Goal: Information Seeking & Learning: Learn about a topic

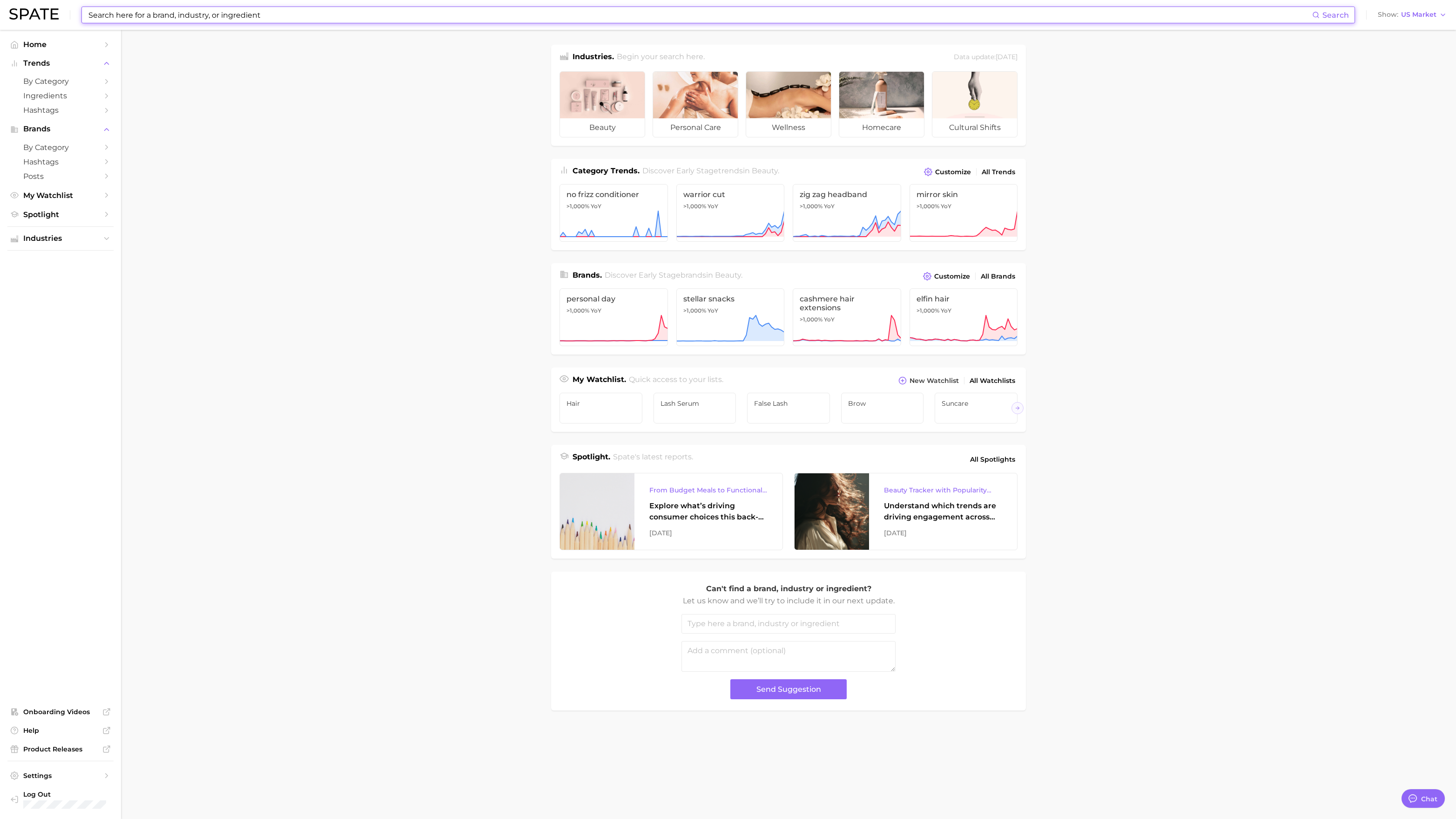
click at [790, 20] on input at bounding box center [699, 15] width 1225 height 16
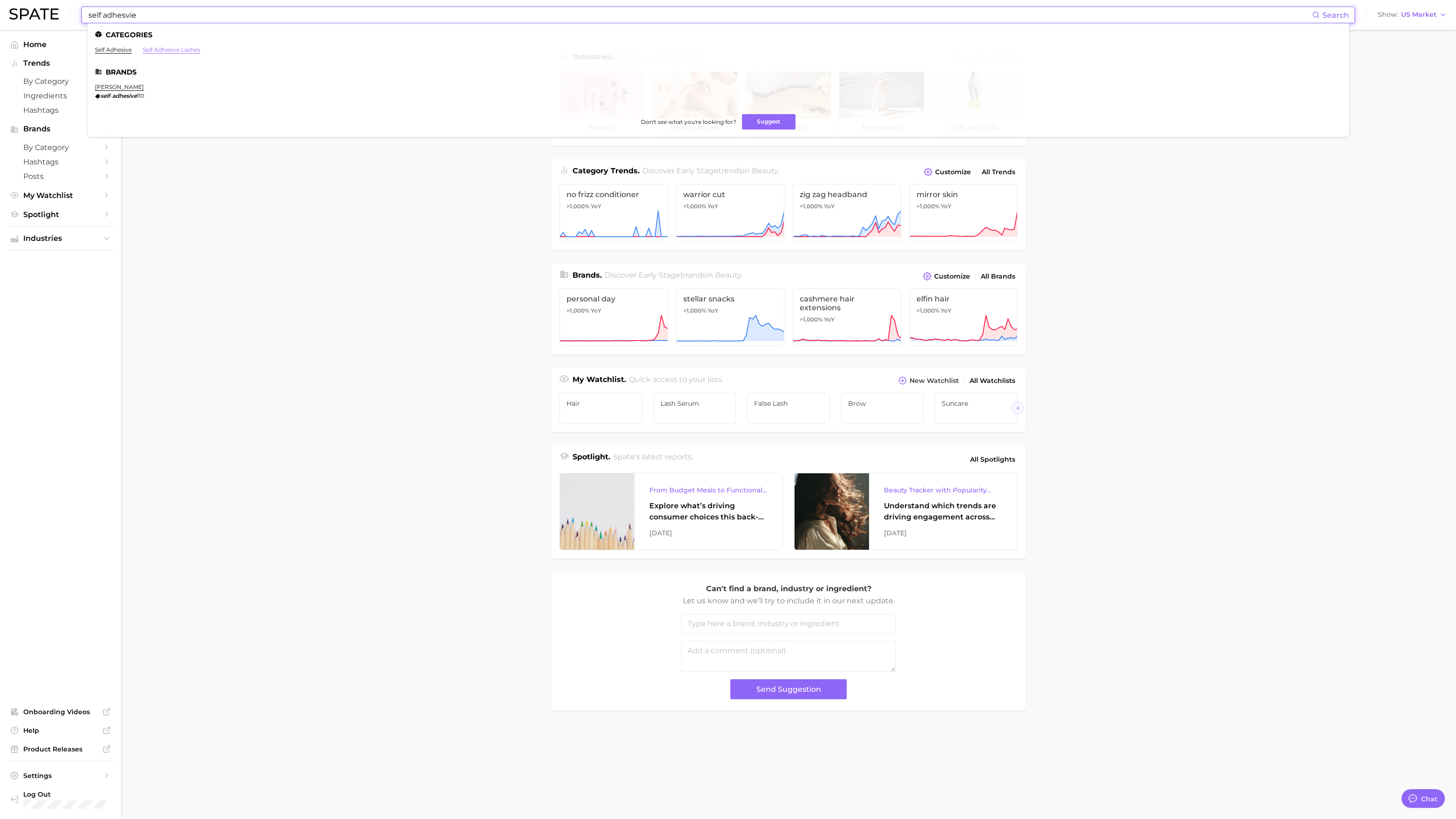
type input "self adhesvie"
click at [193, 50] on link "self adhesive lashes" at bounding box center [171, 50] width 57 height 7
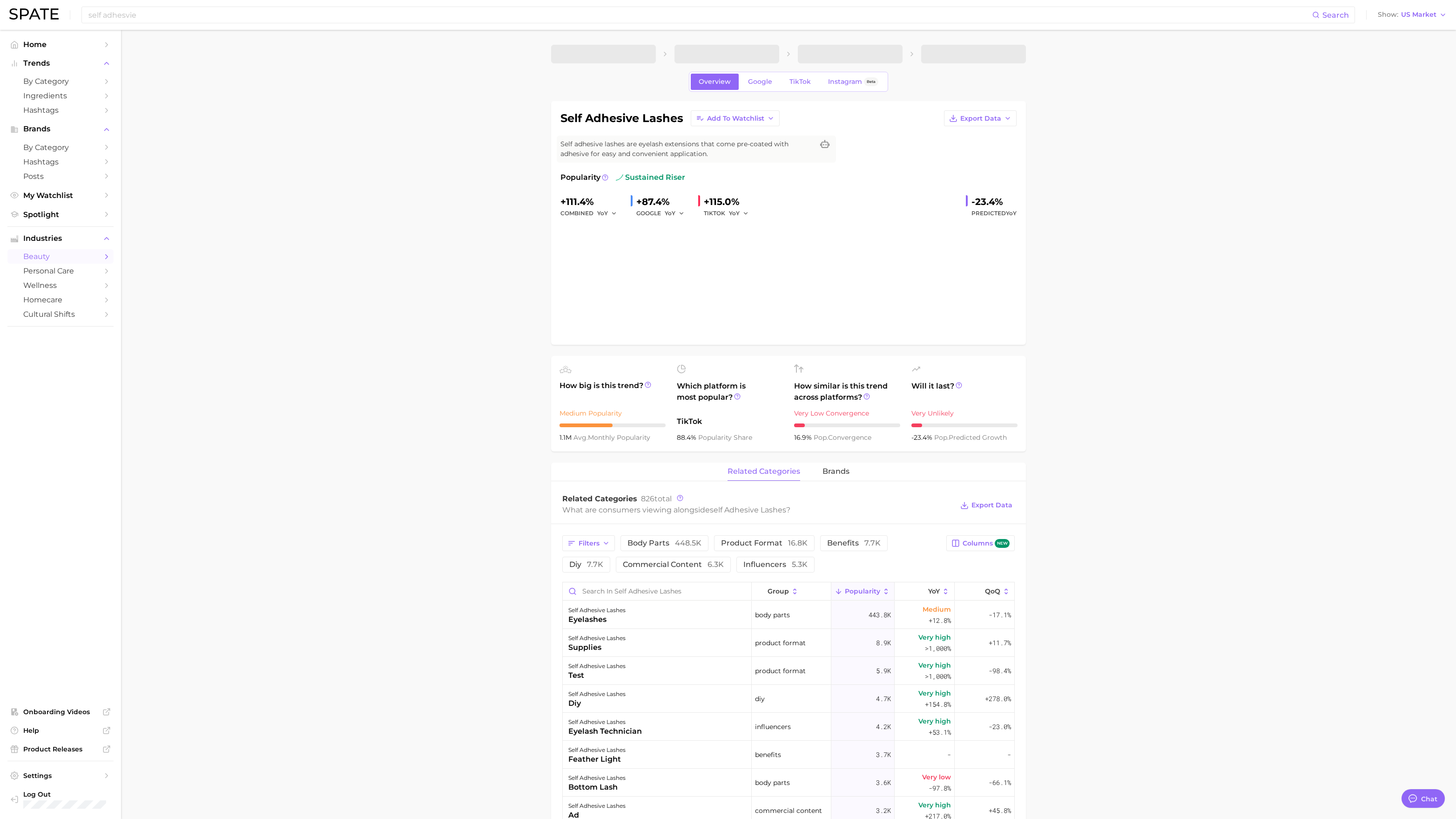
type textarea "x"
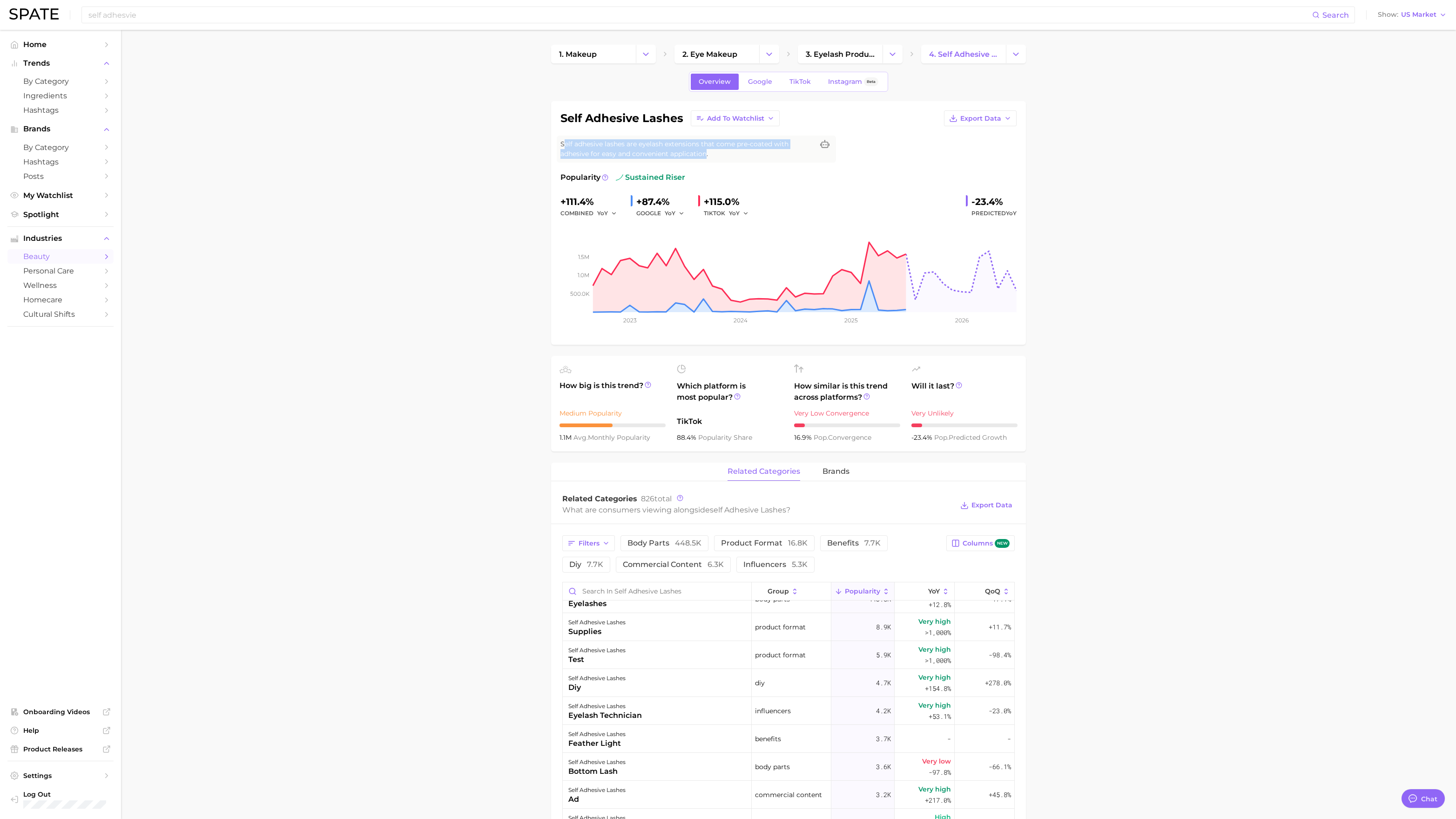
drag, startPoint x: 708, startPoint y: 149, endPoint x: 564, endPoint y: 146, distance: 144.0
click at [564, 146] on span "Self adhesive lashes are eyelash extensions that come pre-coated with adhesive …" at bounding box center [686, 149] width 253 height 19
click at [501, 182] on main "1. makeup 2. eye makeup 3. eyelash products 4. self adhesive lashes Overview Go…" at bounding box center [788, 744] width 1335 height 1429
click at [756, 82] on span "Google" at bounding box center [760, 80] width 24 height 8
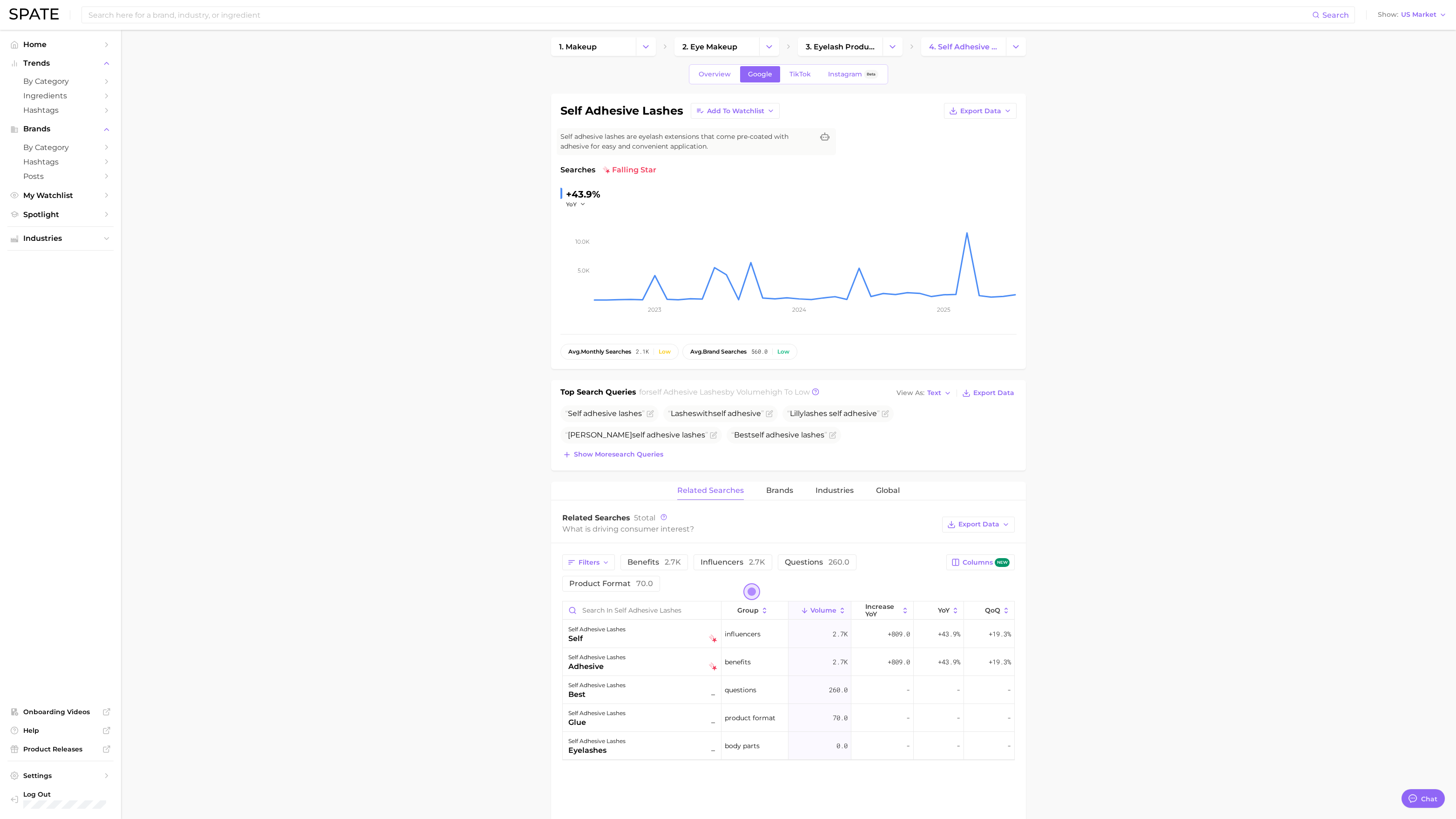
scroll to position [8, 0]
click at [798, 81] on link "TikTok" at bounding box center [800, 74] width 37 height 17
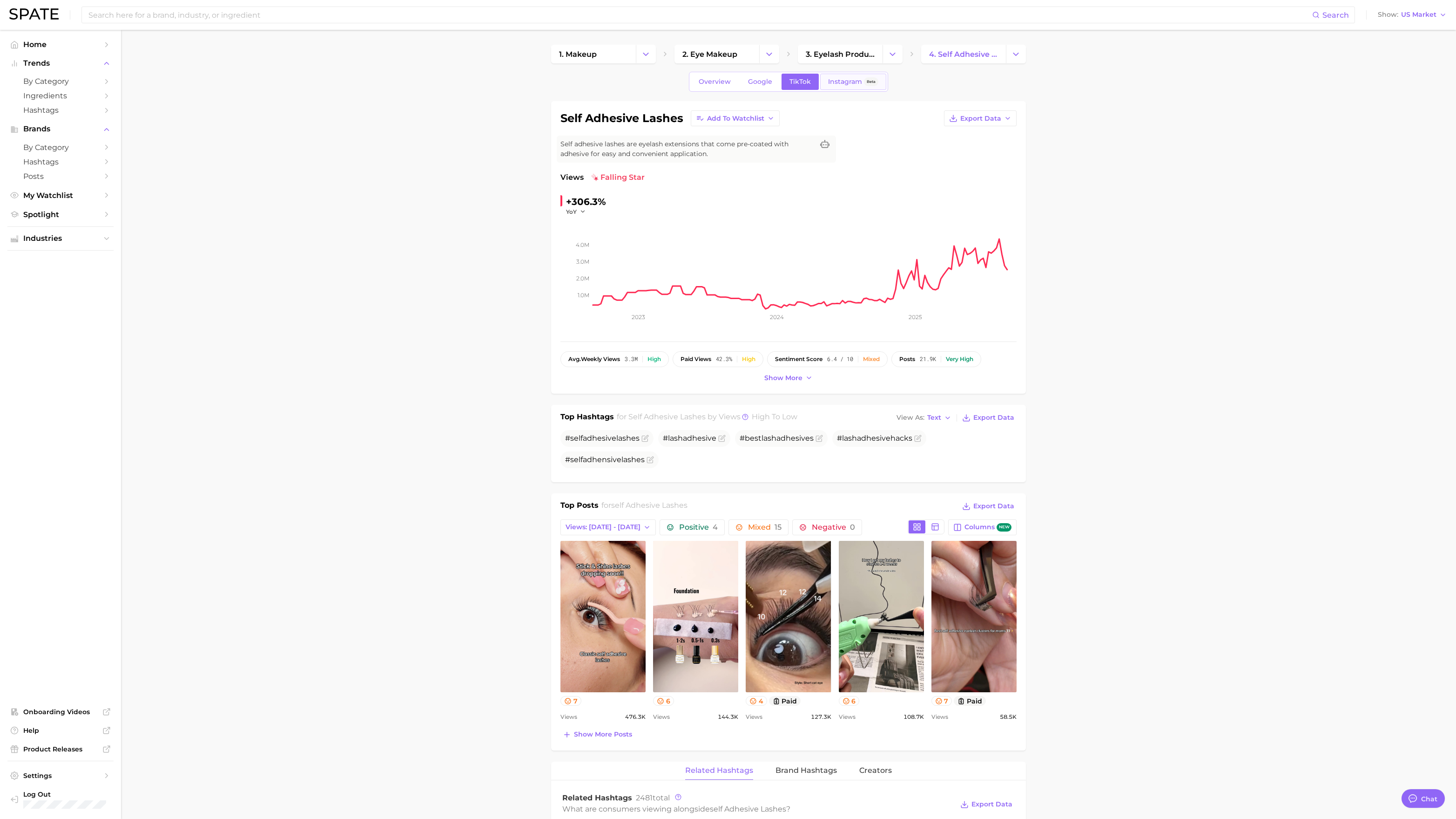
click at [845, 76] on link "Instagram Beta" at bounding box center [853, 82] width 66 height 17
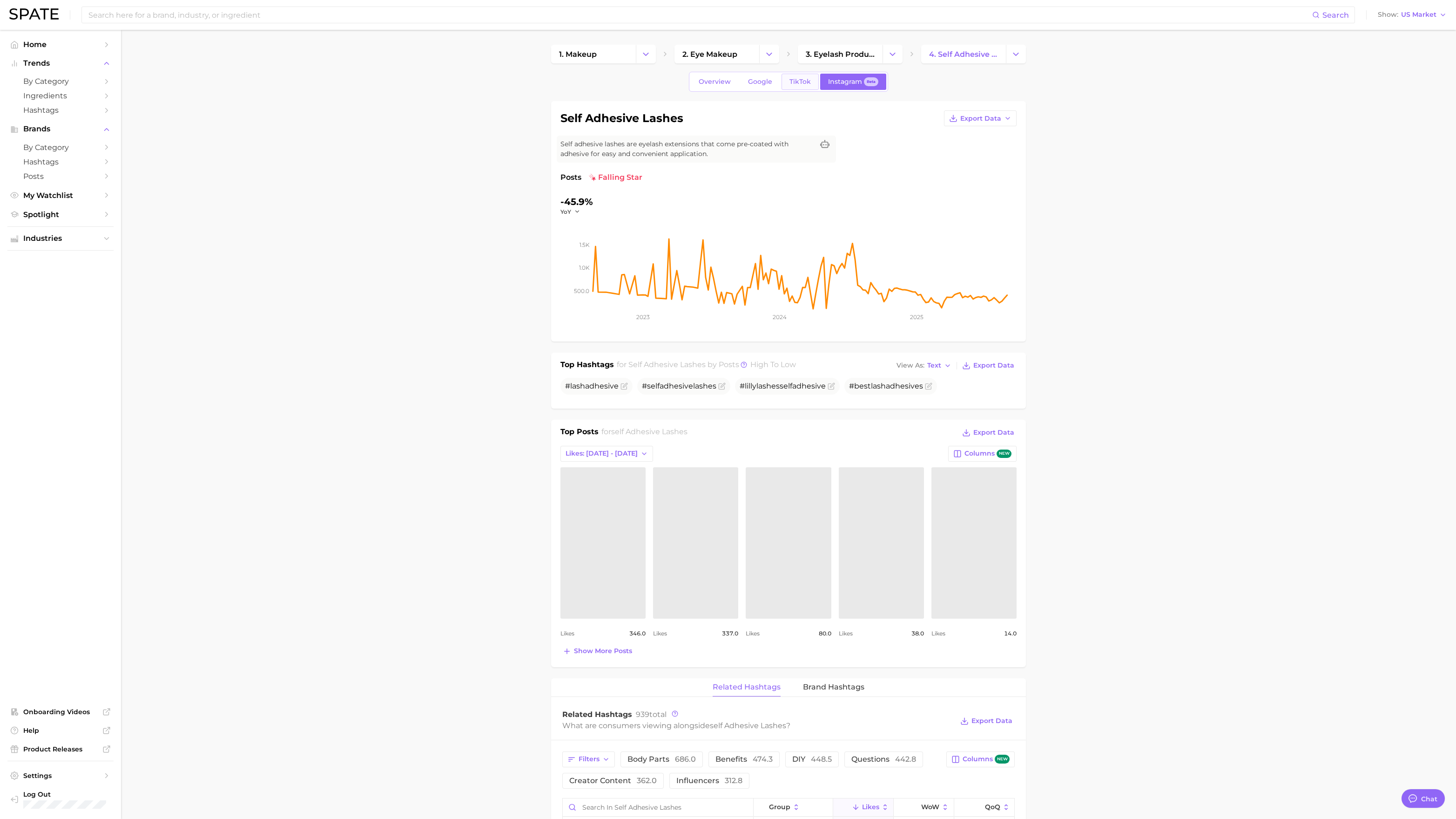
click at [797, 80] on span "TikTok" at bounding box center [800, 81] width 21 height 8
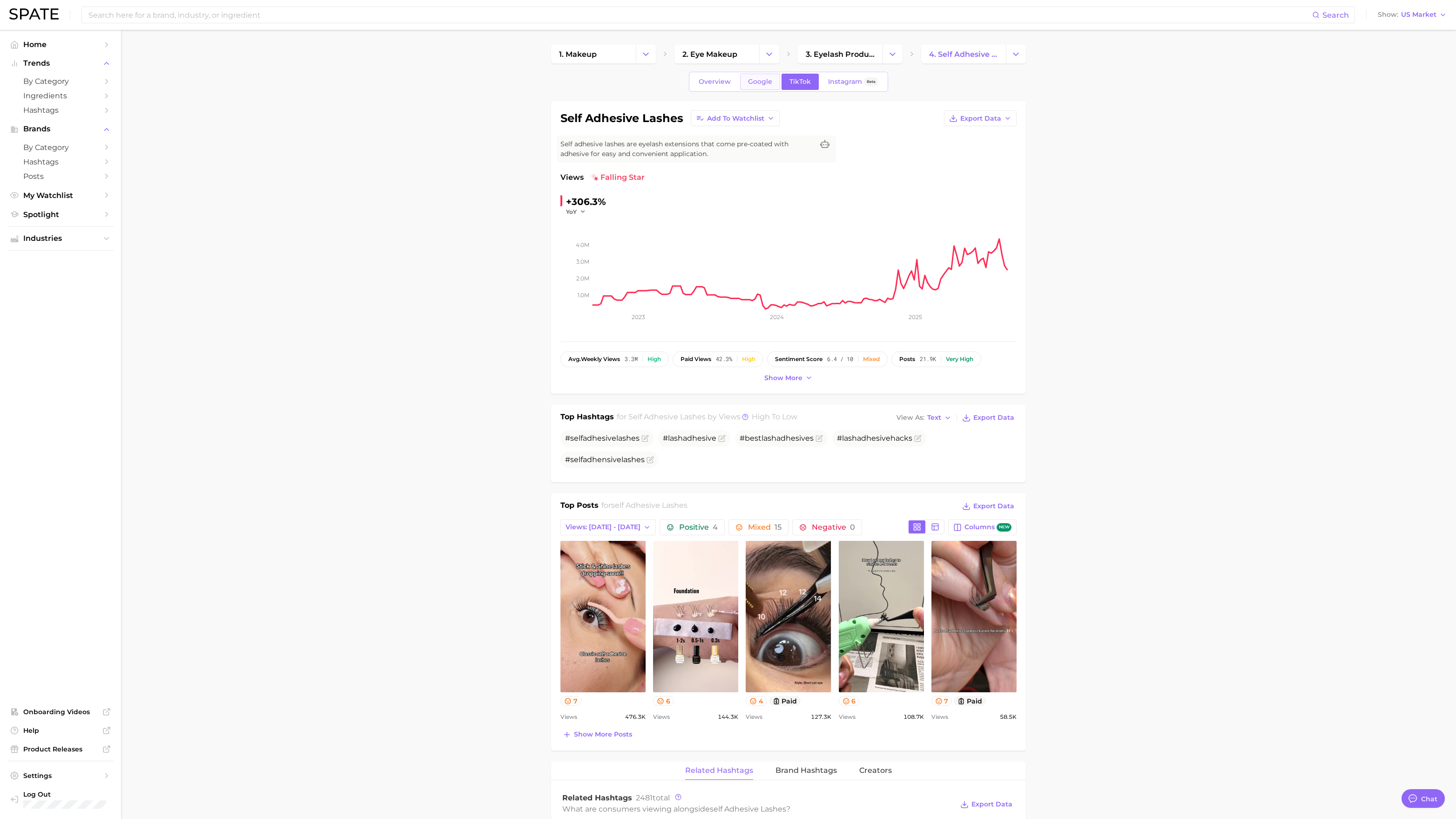
click at [763, 83] on span "Google" at bounding box center [760, 81] width 24 height 8
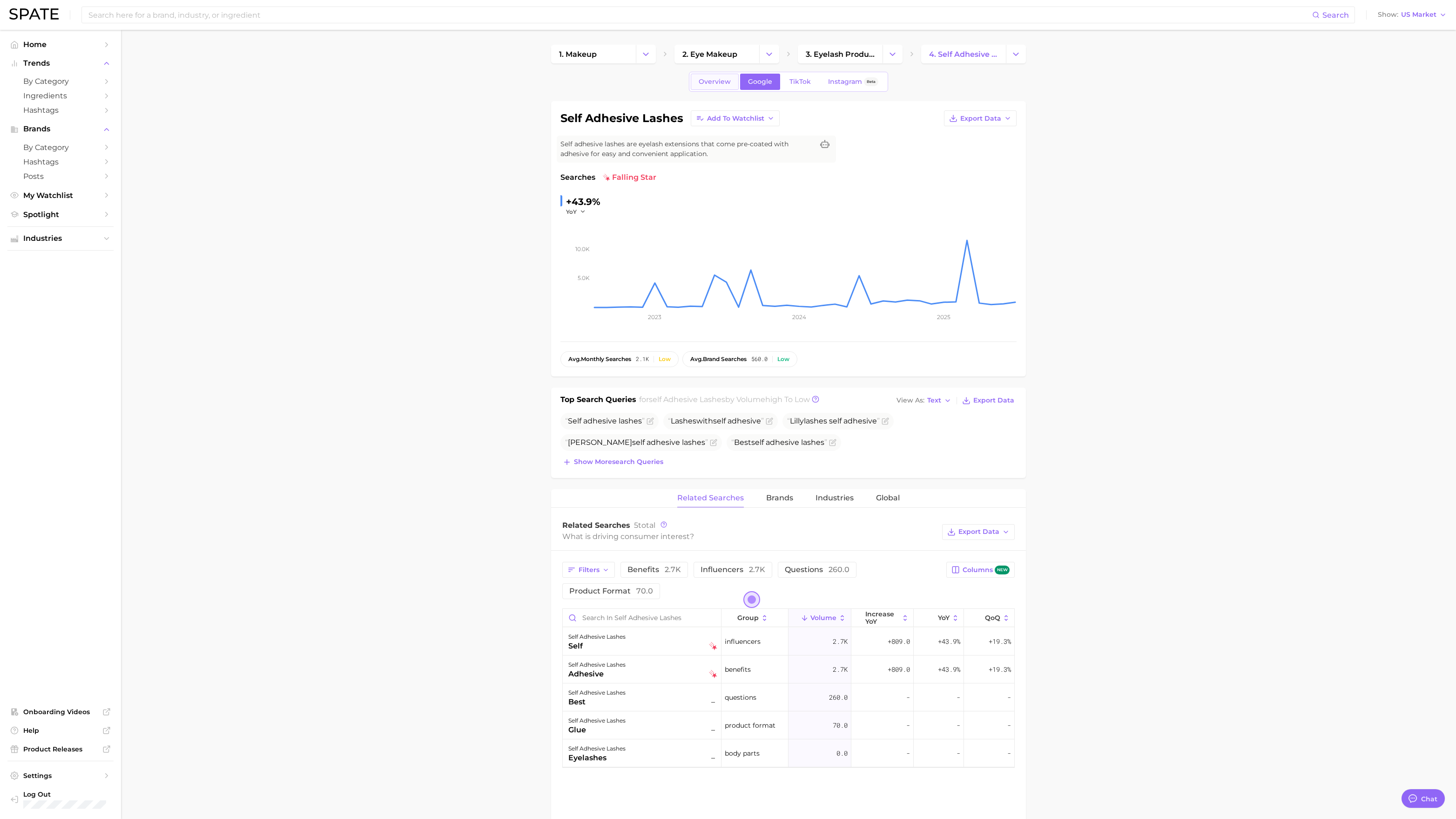
click at [716, 81] on span "Overview" at bounding box center [715, 81] width 32 height 8
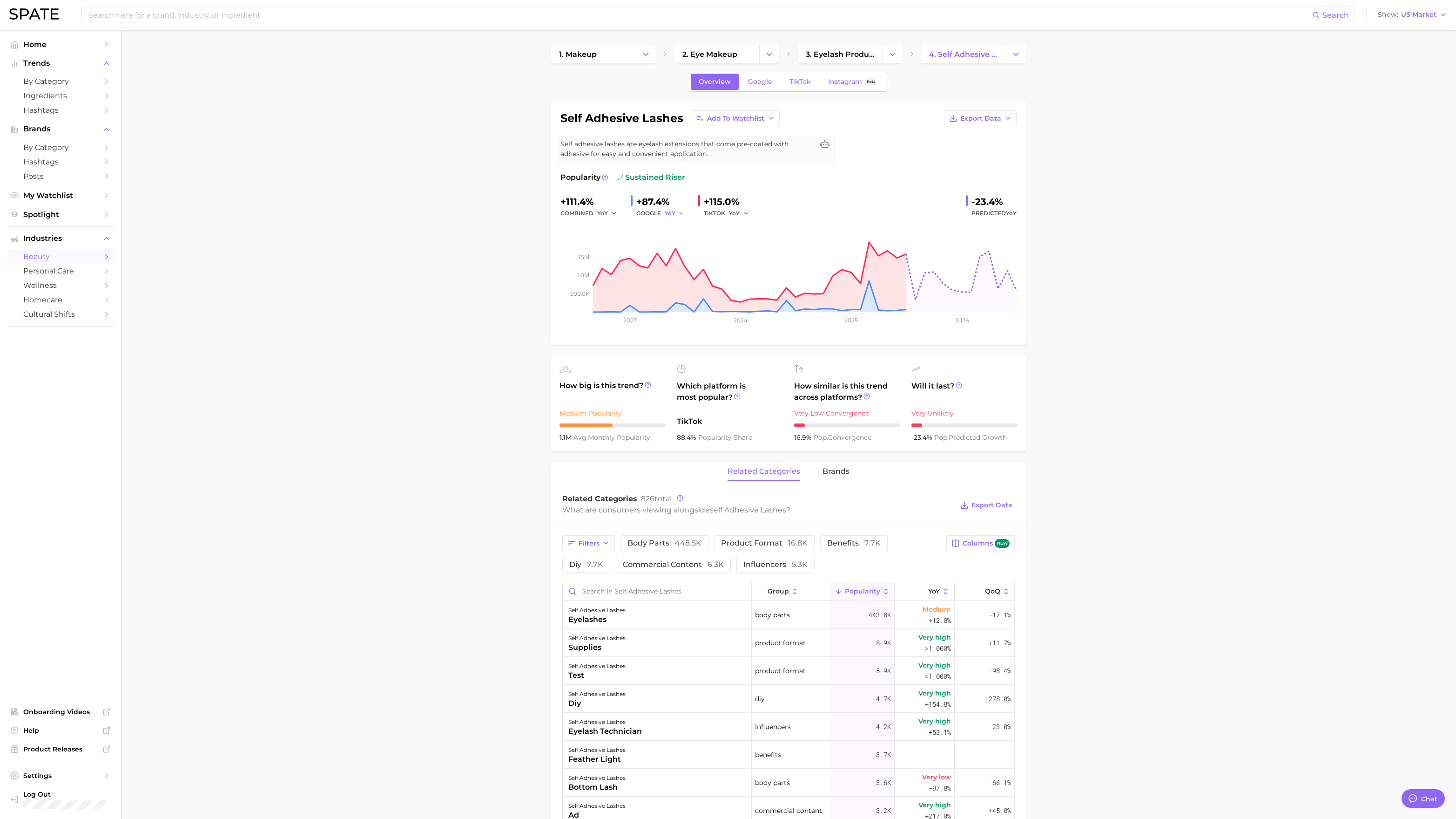
click at [681, 214] on polyline "button" at bounding box center [682, 213] width 4 height 1
click at [1125, 211] on main "1. makeup 2. eye makeup 3. eyelash products 4. self adhesive lashes Overview Go…" at bounding box center [788, 744] width 1335 height 1429
click at [44, 17] on img at bounding box center [34, 14] width 50 height 11
